Goal: Communication & Community: Answer question/provide support

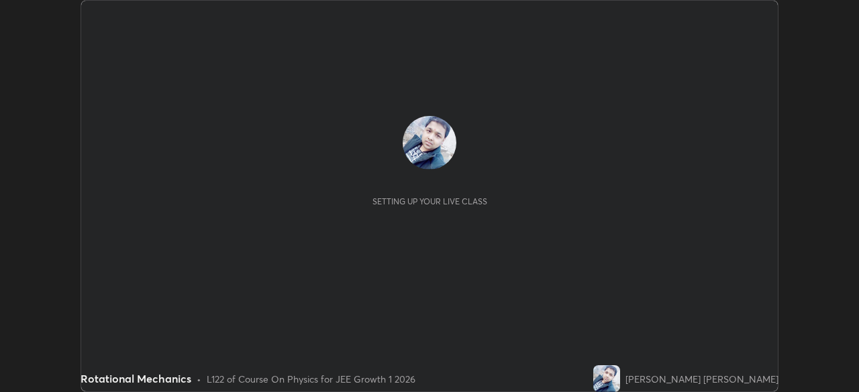
scroll to position [392, 858]
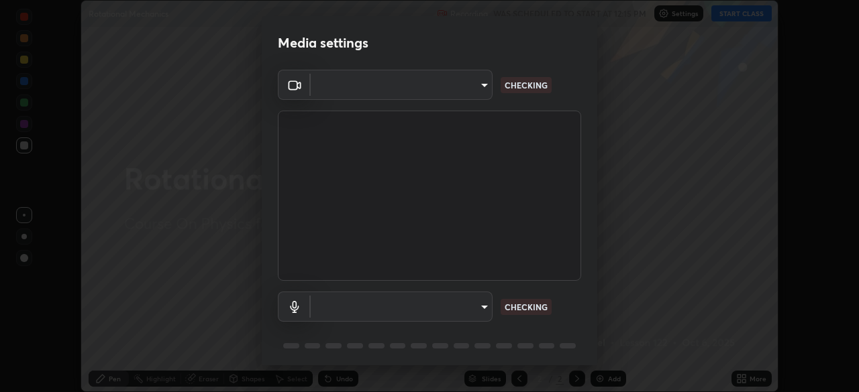
type input "b8f713a0fc2a4668ccd3874ce8ab2703f20e86d9f817921f365c1c4f78ca7a2c"
click at [327, 309] on body "Erase all Rotational Mechanics Recording WAS SCHEDULED TO START AT 12:15 PM Set…" at bounding box center [429, 196] width 859 height 392
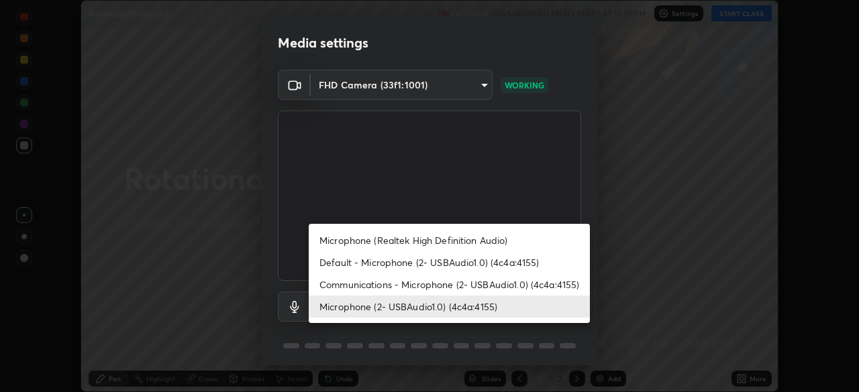
click at [356, 282] on li "Communications - Microphone (2- USBAudio1.0) (4c4a:4155)" at bounding box center [449, 285] width 281 height 22
type input "communications"
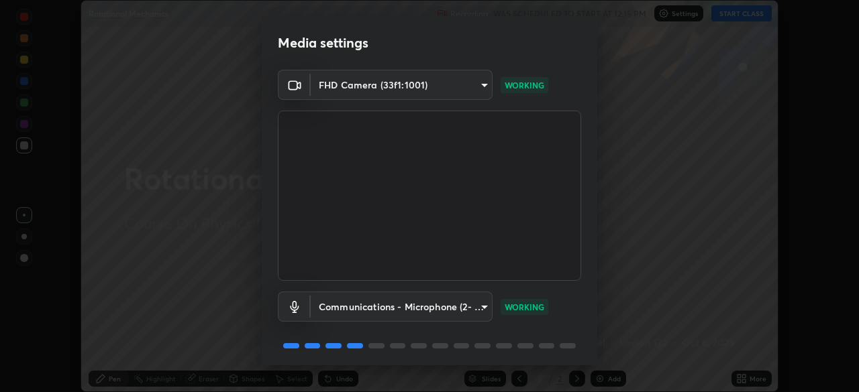
scroll to position [48, 0]
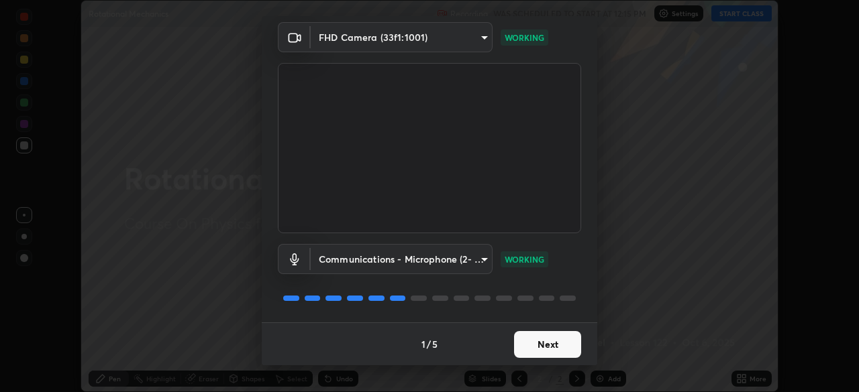
click at [554, 337] on button "Next" at bounding box center [547, 344] width 67 height 27
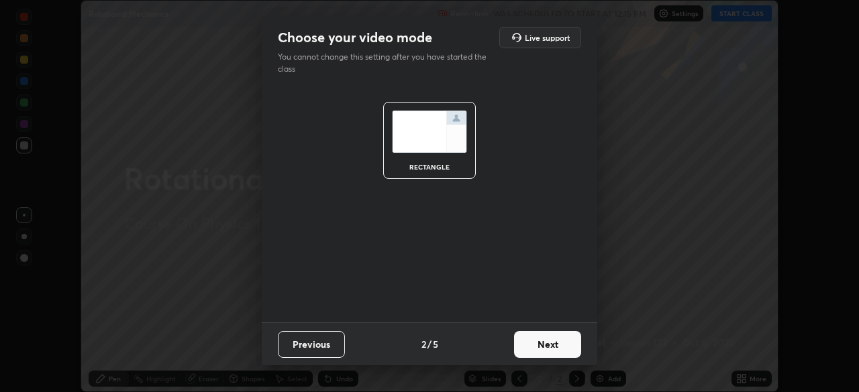
click at [546, 347] on button "Next" at bounding box center [547, 344] width 67 height 27
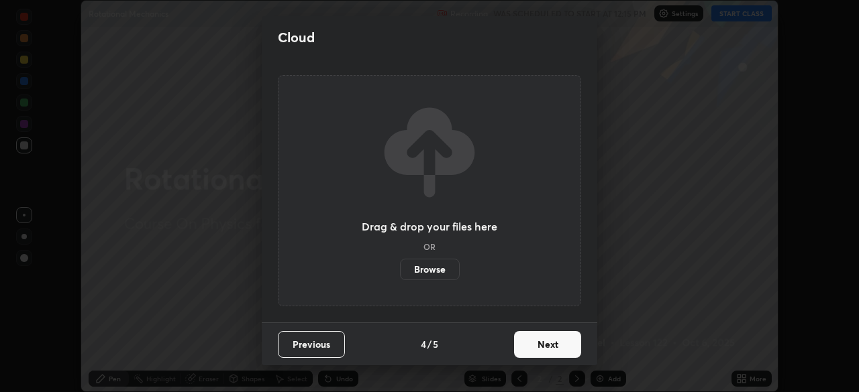
click at [530, 339] on button "Next" at bounding box center [547, 344] width 67 height 27
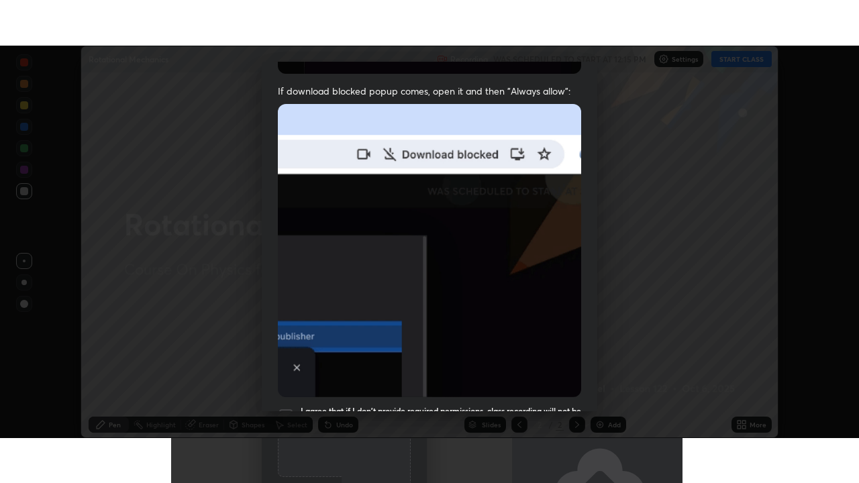
scroll to position [321, 0]
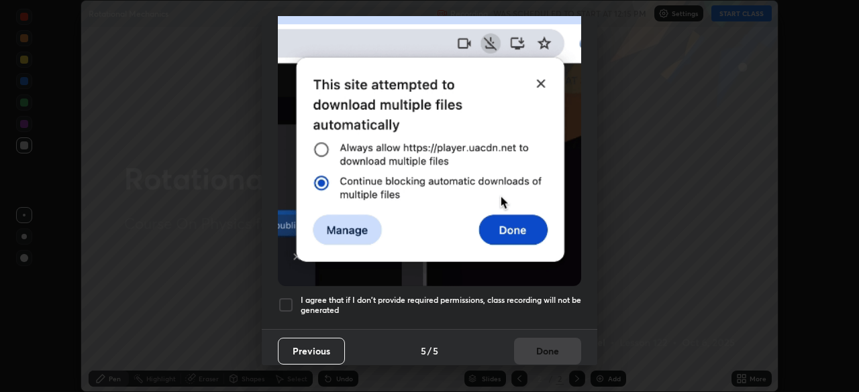
click at [307, 295] on h5 "I agree that if I don't provide required permissions, class recording will not …" at bounding box center [441, 305] width 280 height 21
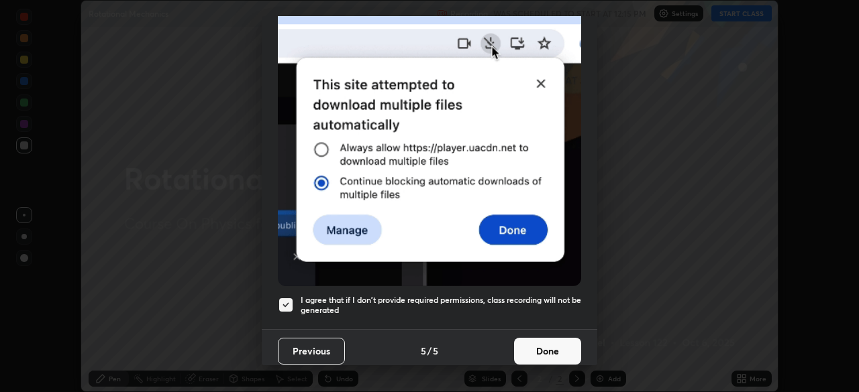
click at [553, 345] on button "Done" at bounding box center [547, 351] width 67 height 27
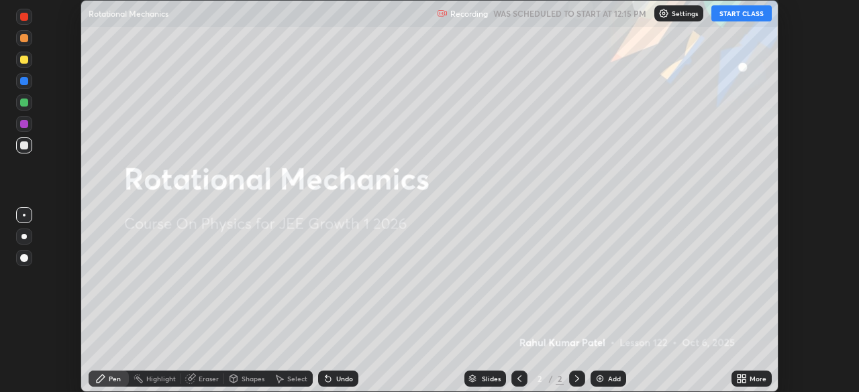
click at [756, 377] on div "More" at bounding box center [757, 379] width 17 height 7
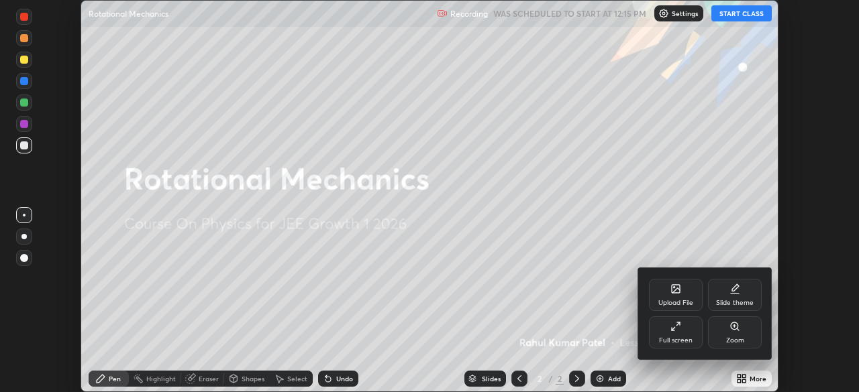
click at [692, 336] on div "Full screen" at bounding box center [676, 333] width 54 height 32
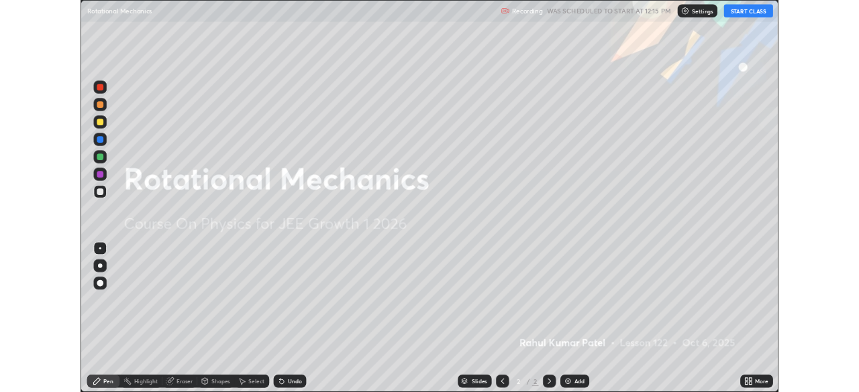
scroll to position [483, 859]
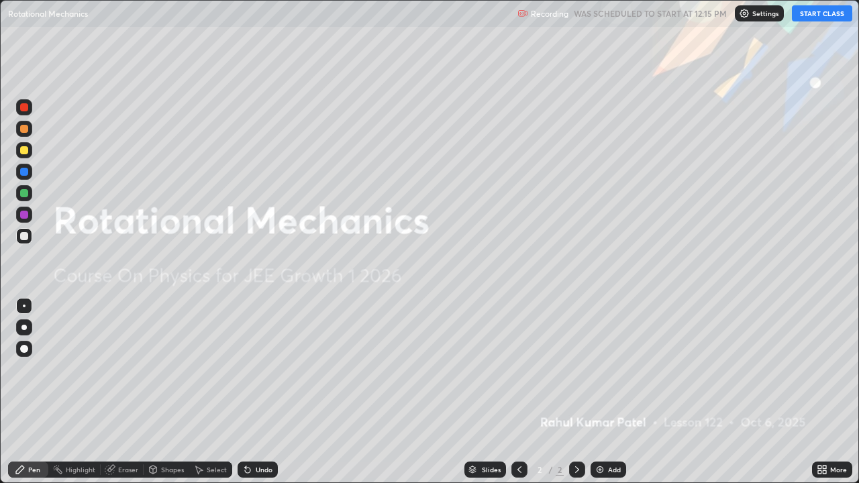
click at [808, 19] on button "START CLASS" at bounding box center [822, 13] width 60 height 16
click at [608, 392] on div "Add" at bounding box center [614, 469] width 13 height 7
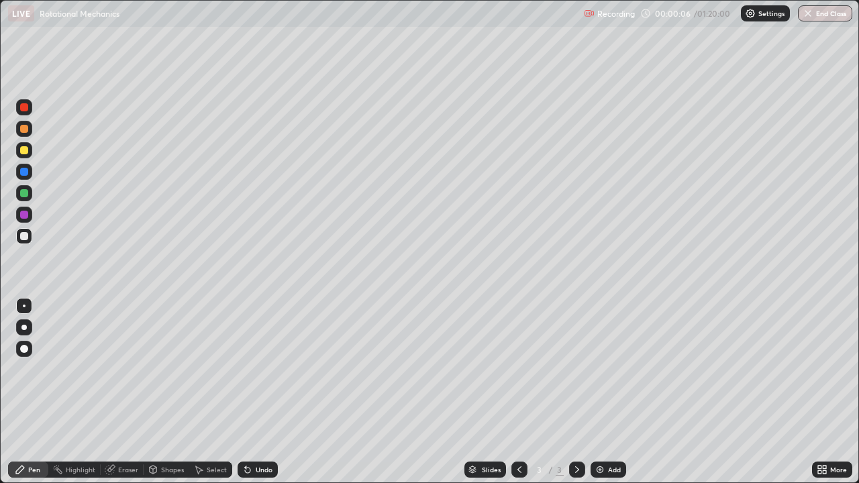
click at [25, 135] on div at bounding box center [24, 129] width 16 height 16
click at [162, 392] on div "Shapes" at bounding box center [172, 469] width 23 height 7
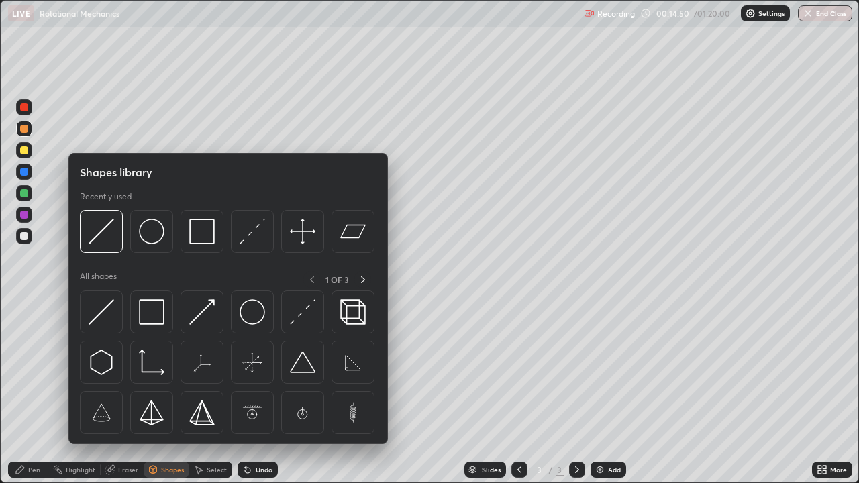
click at [154, 234] on img at bounding box center [151, 231] width 25 height 25
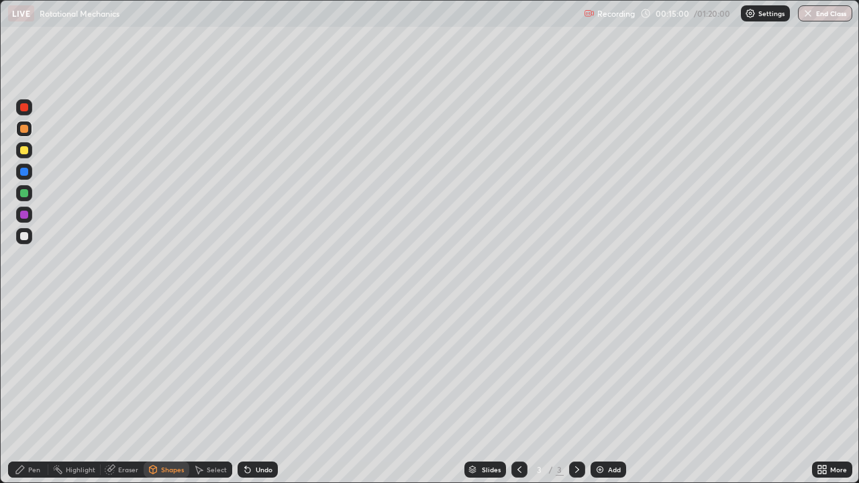
click at [30, 152] on div at bounding box center [24, 150] width 16 height 16
click at [264, 392] on div "Undo" at bounding box center [264, 469] width 17 height 7
click at [164, 392] on div "Shapes" at bounding box center [172, 469] width 23 height 7
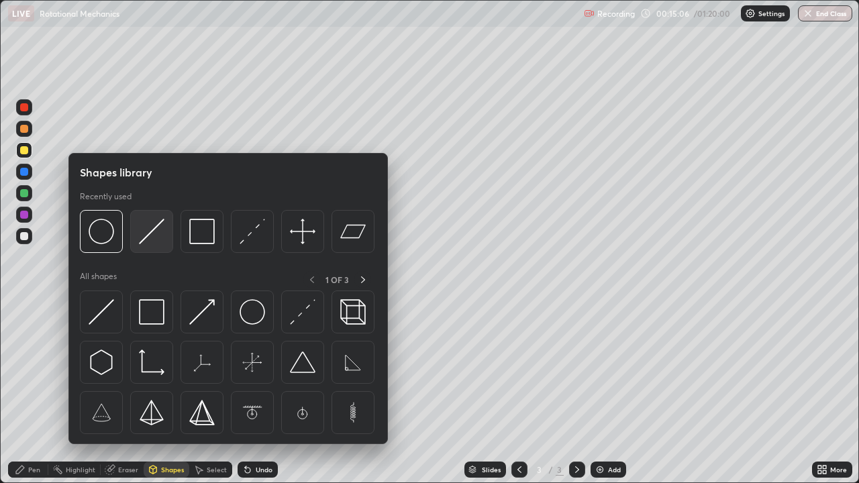
click at [155, 237] on img at bounding box center [151, 231] width 25 height 25
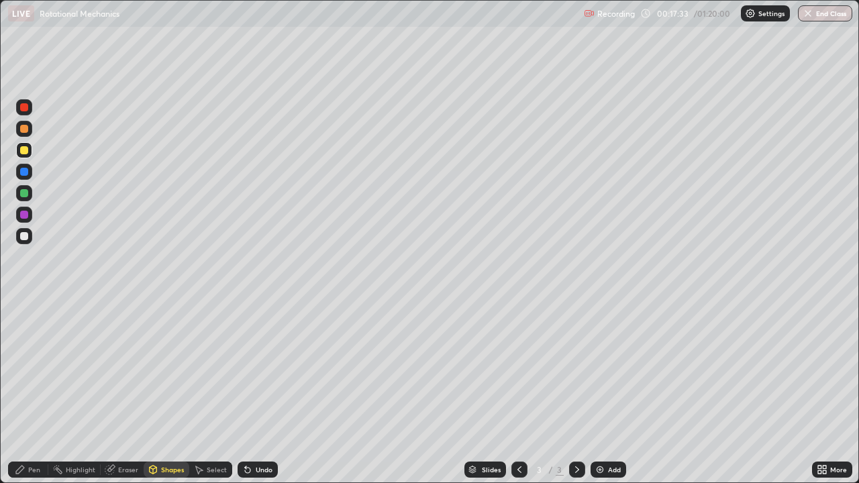
click at [25, 193] on div at bounding box center [24, 193] width 8 height 8
click at [259, 392] on div "Undo" at bounding box center [257, 470] width 40 height 16
click at [42, 392] on div "Pen" at bounding box center [28, 470] width 40 height 16
click at [25, 172] on div at bounding box center [24, 172] width 8 height 8
click at [258, 392] on div "Undo" at bounding box center [264, 469] width 17 height 7
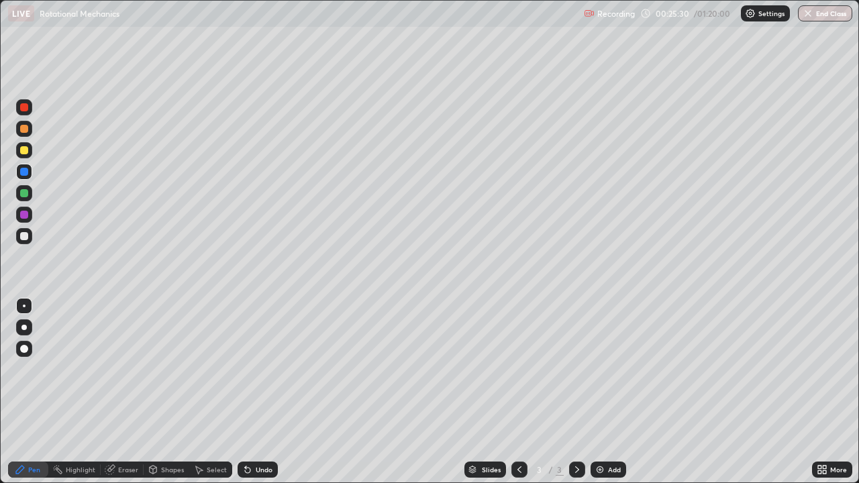
click at [256, 392] on div "Undo" at bounding box center [257, 470] width 40 height 16
click at [21, 217] on div at bounding box center [24, 215] width 8 height 8
click at [23, 237] on div at bounding box center [24, 236] width 8 height 8
click at [600, 392] on img at bounding box center [599, 469] width 11 height 11
click at [514, 392] on icon at bounding box center [519, 469] width 11 height 11
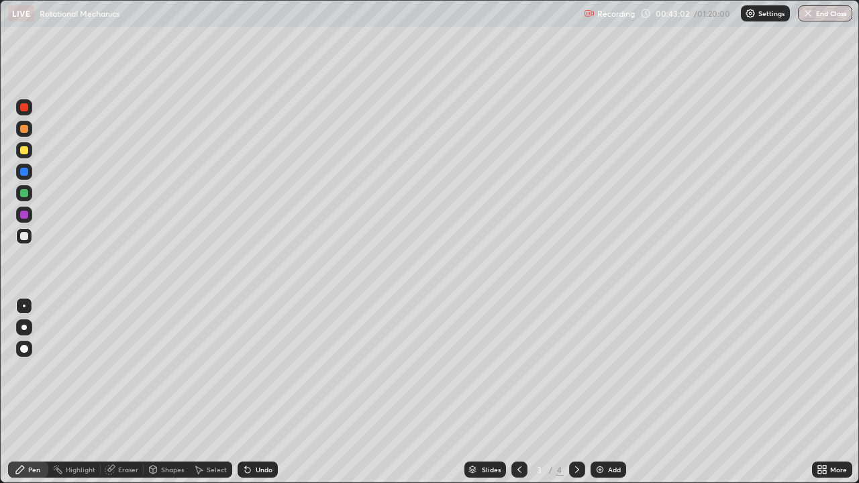
click at [574, 392] on icon at bounding box center [577, 469] width 11 height 11
click at [602, 392] on img at bounding box center [599, 469] width 11 height 11
click at [162, 392] on div "Shapes" at bounding box center [172, 469] width 23 height 7
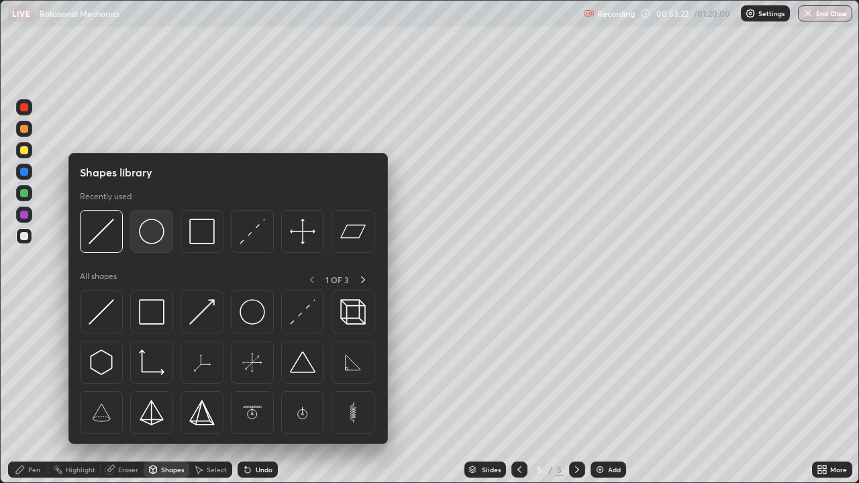
click at [153, 238] on img at bounding box center [151, 231] width 25 height 25
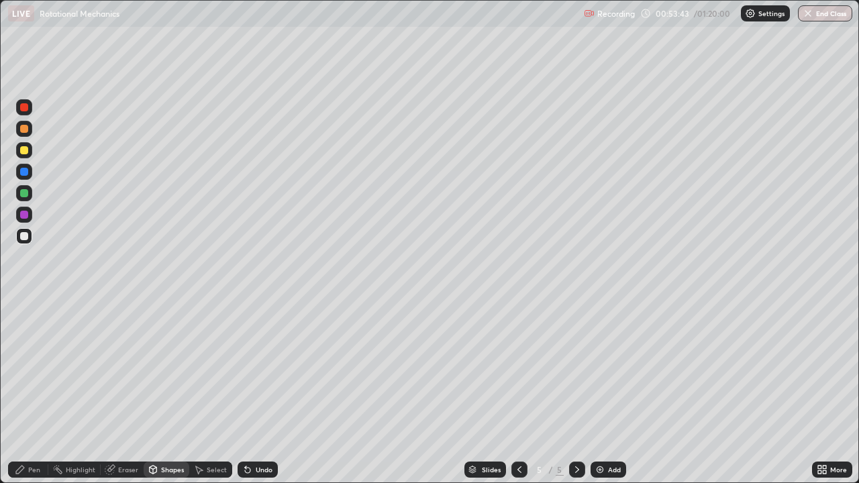
click at [23, 132] on div at bounding box center [24, 129] width 8 height 8
click at [159, 392] on div "Shapes" at bounding box center [167, 470] width 46 height 16
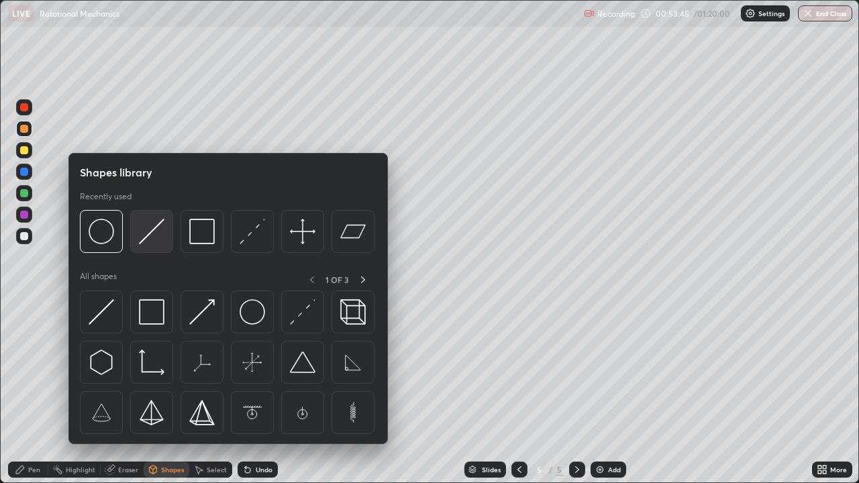
click at [153, 231] on img at bounding box center [151, 231] width 25 height 25
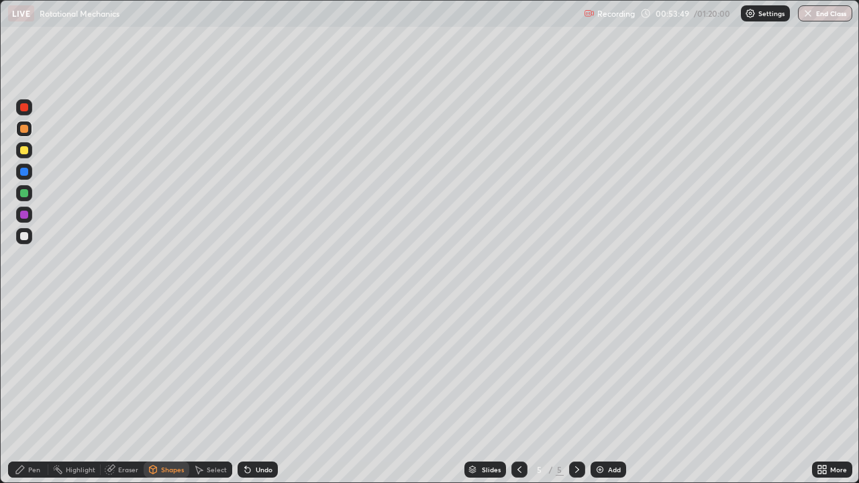
click at [259, 392] on div "Undo" at bounding box center [264, 469] width 17 height 7
click at [18, 392] on icon at bounding box center [20, 469] width 11 height 11
click at [262, 392] on div "Undo" at bounding box center [264, 469] width 17 height 7
click at [260, 392] on div "Undo" at bounding box center [264, 469] width 17 height 7
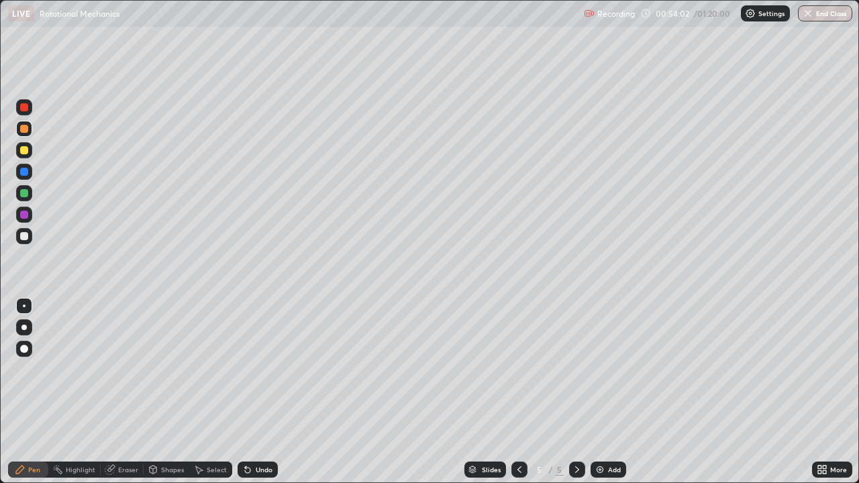
click at [260, 392] on div "Undo" at bounding box center [264, 469] width 17 height 7
click at [262, 392] on div "Undo" at bounding box center [264, 469] width 17 height 7
click at [263, 392] on div "Undo" at bounding box center [257, 470] width 40 height 16
click at [263, 392] on div "Undo" at bounding box center [264, 469] width 17 height 7
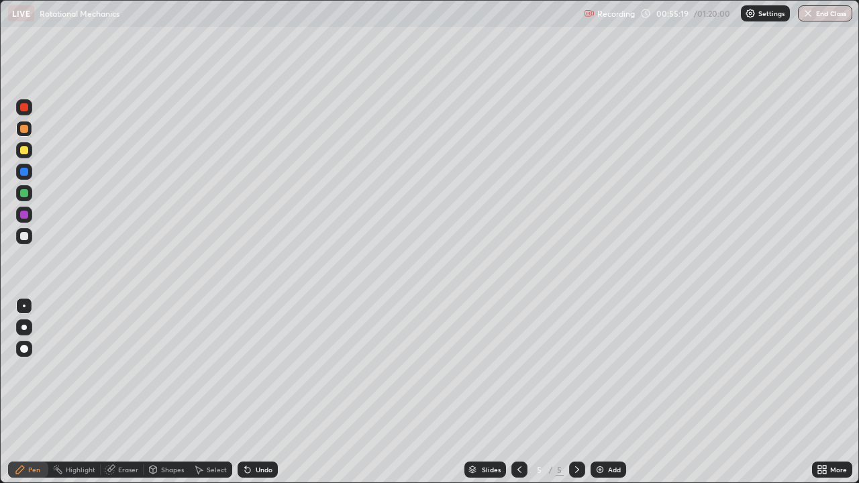
click at [262, 392] on div "Undo" at bounding box center [264, 469] width 17 height 7
click at [602, 392] on img at bounding box center [599, 469] width 11 height 11
click at [124, 392] on div "Eraser" at bounding box center [128, 469] width 20 height 7
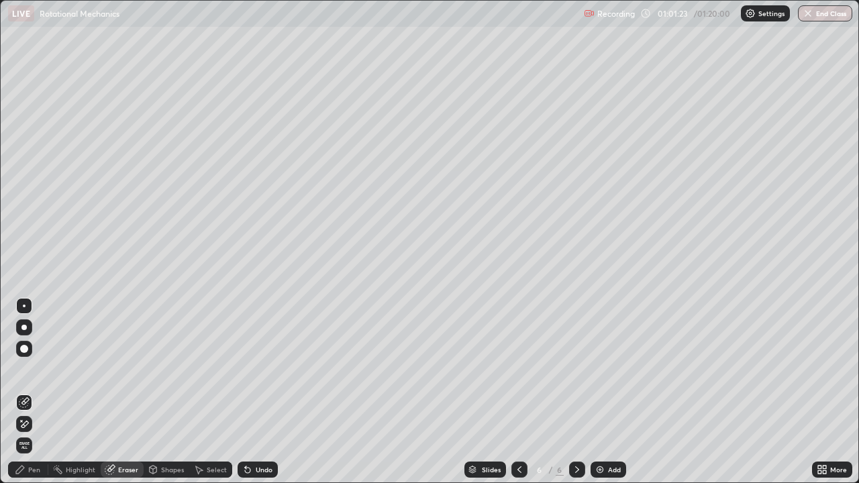
click at [83, 392] on div "Highlight" at bounding box center [81, 469] width 30 height 7
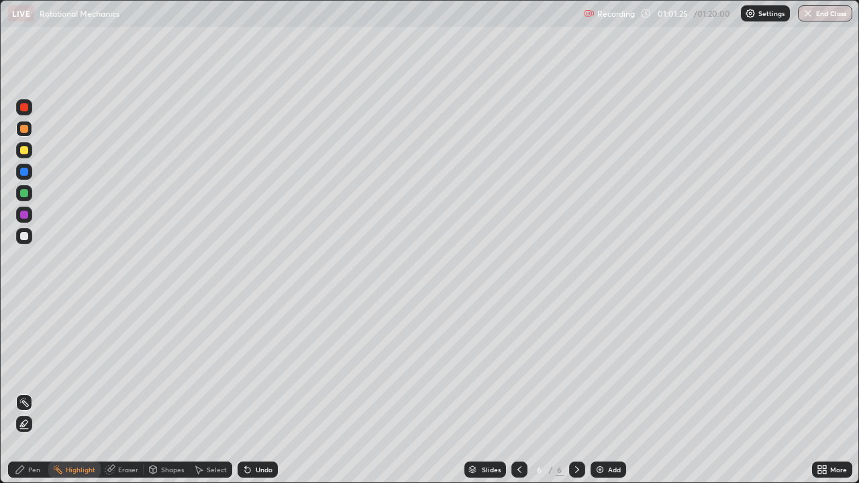
click at [167, 392] on div "Shapes" at bounding box center [172, 469] width 23 height 7
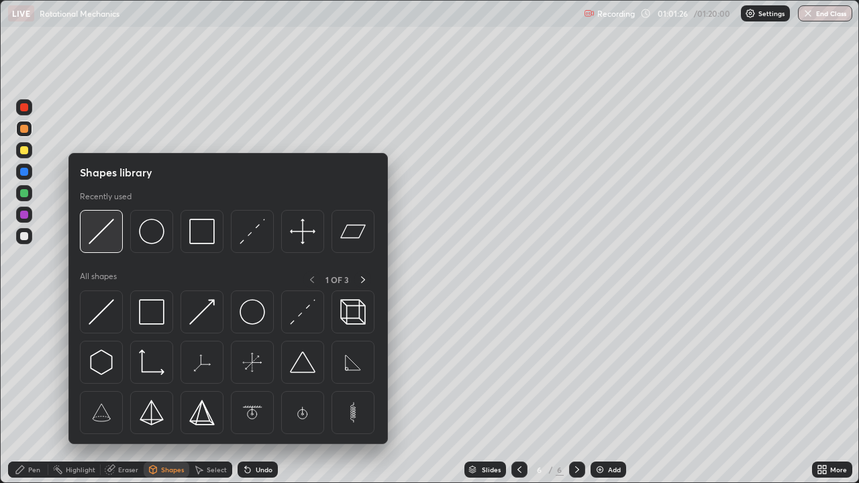
click at [113, 233] on img at bounding box center [101, 231] width 25 height 25
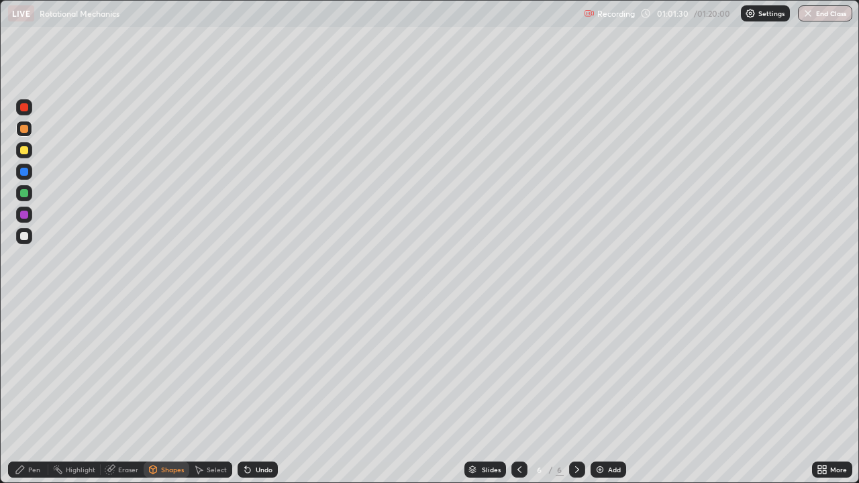
click at [262, 392] on div "Undo" at bounding box center [264, 469] width 17 height 7
click at [29, 392] on div "Pen" at bounding box center [28, 470] width 40 height 16
click at [24, 239] on div at bounding box center [24, 236] width 8 height 8
click at [604, 392] on div "Add" at bounding box center [608, 470] width 36 height 16
click at [173, 392] on div "Shapes" at bounding box center [172, 469] width 23 height 7
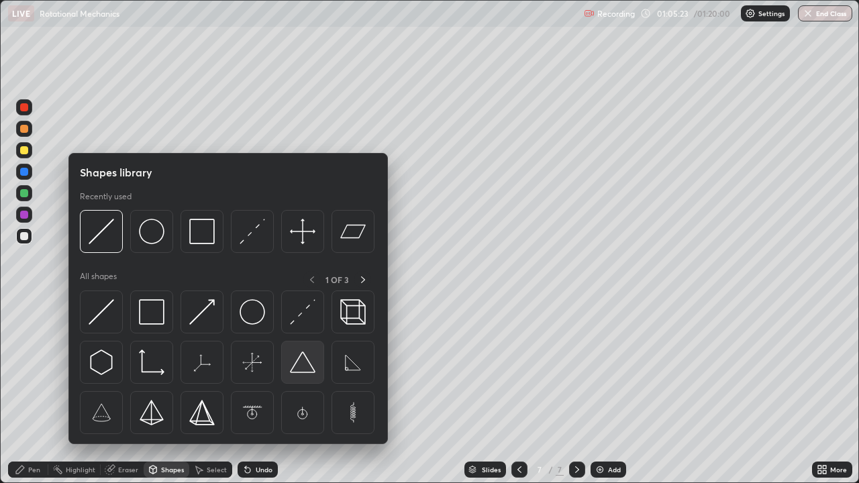
click at [304, 362] on img at bounding box center [302, 361] width 25 height 25
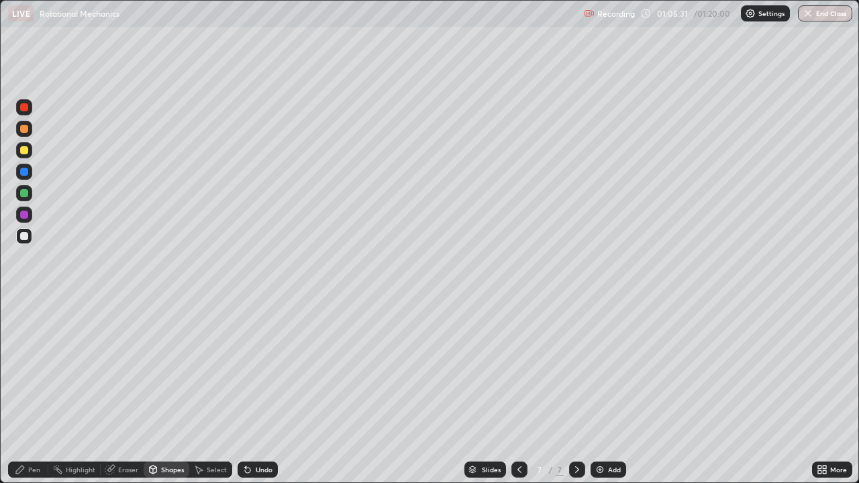
click at [41, 392] on div "Pen" at bounding box center [28, 470] width 40 height 16
click at [25, 129] on div at bounding box center [24, 129] width 8 height 8
click at [25, 150] on div at bounding box center [24, 150] width 8 height 8
click at [22, 169] on div at bounding box center [24, 172] width 8 height 8
click at [266, 392] on div "Undo" at bounding box center [264, 469] width 17 height 7
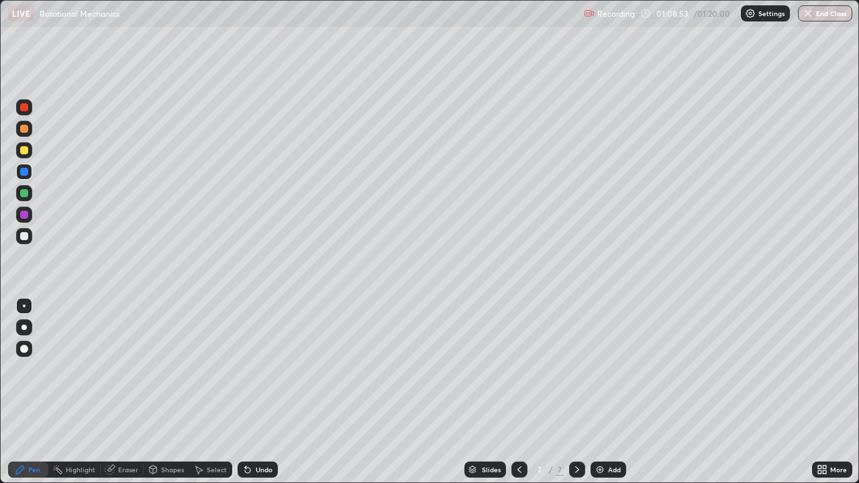
click at [21, 217] on div at bounding box center [24, 215] width 8 height 8
click at [818, 14] on button "End Class" at bounding box center [825, 13] width 53 height 16
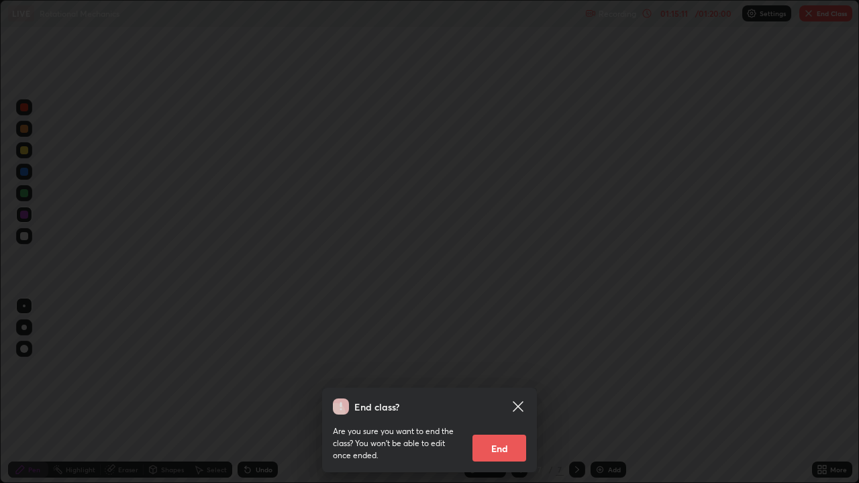
click at [502, 392] on button "End" at bounding box center [499, 448] width 54 height 27
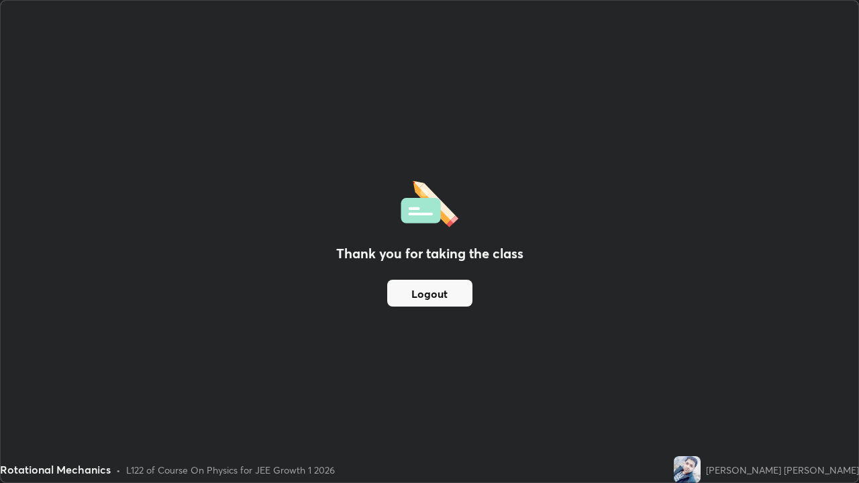
click at [433, 298] on button "Logout" at bounding box center [429, 293] width 85 height 27
click at [435, 293] on button "Logout" at bounding box center [429, 293] width 85 height 27
click at [435, 294] on button "Logout" at bounding box center [429, 293] width 85 height 27
click at [429, 296] on button "Logout" at bounding box center [429, 293] width 85 height 27
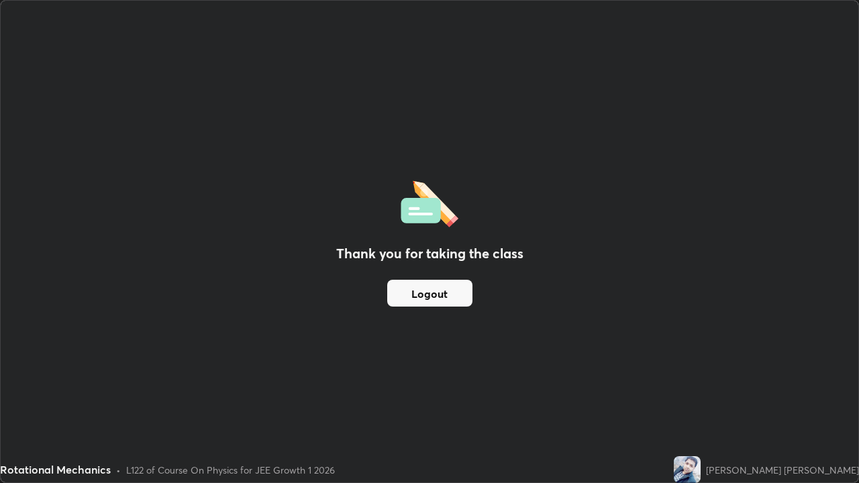
click at [447, 294] on button "Logout" at bounding box center [429, 293] width 85 height 27
click at [435, 294] on button "Logout" at bounding box center [429, 293] width 85 height 27
click at [446, 292] on button "Logout" at bounding box center [429, 293] width 85 height 27
click at [432, 293] on button "Logout" at bounding box center [429, 293] width 85 height 27
click at [445, 292] on button "Logout" at bounding box center [429, 293] width 85 height 27
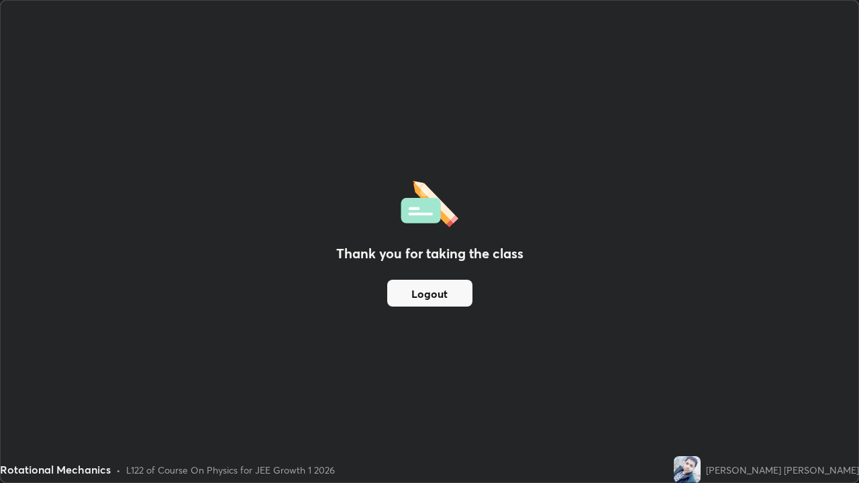
click at [431, 299] on button "Logout" at bounding box center [429, 293] width 85 height 27
click at [443, 294] on button "Logout" at bounding box center [429, 293] width 85 height 27
click at [429, 300] on button "Logout" at bounding box center [429, 293] width 85 height 27
click at [406, 296] on button "Logout" at bounding box center [429, 293] width 85 height 27
click at [404, 290] on button "Logout" at bounding box center [429, 293] width 85 height 27
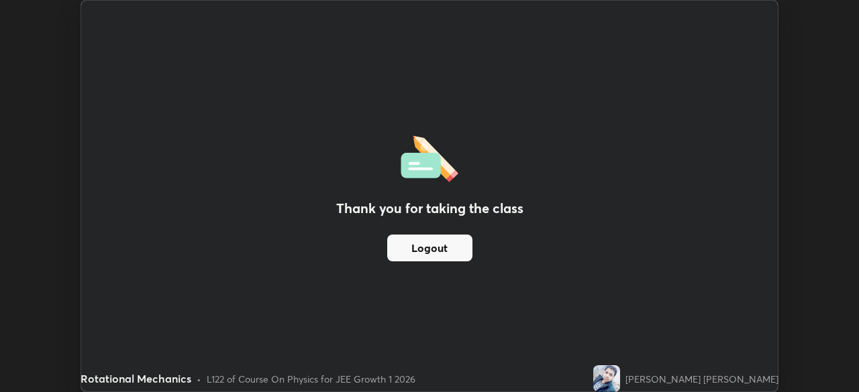
scroll to position [66687, 66221]
click at [456, 244] on button "Logout" at bounding box center [429, 248] width 85 height 27
